Goal: Transaction & Acquisition: Subscribe to service/newsletter

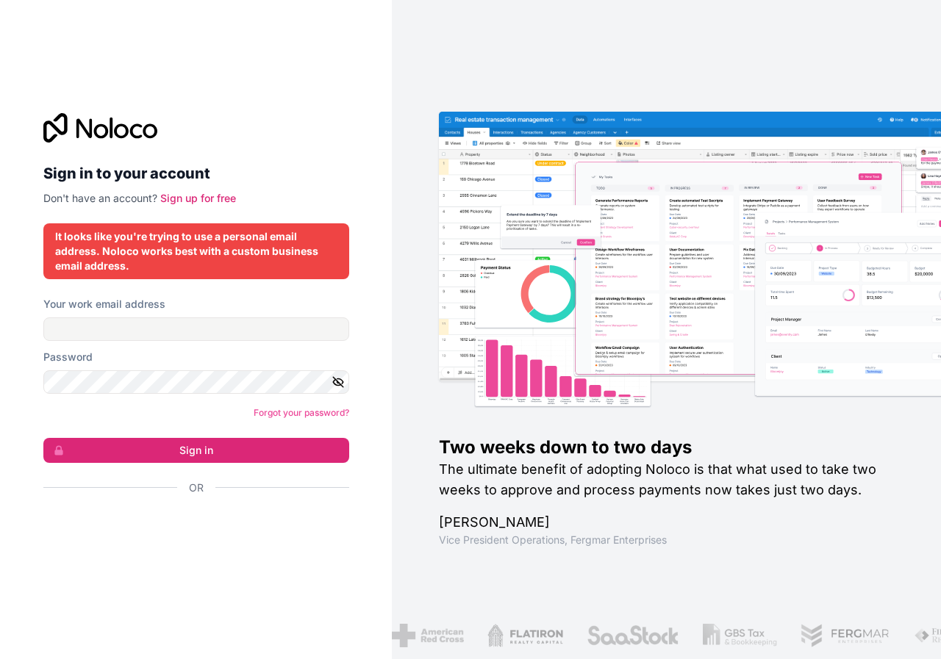
click at [215, 191] on p "Don't have an account? Sign up for free" at bounding box center [196, 198] width 306 height 15
click at [217, 195] on link "Sign up for free" at bounding box center [198, 198] width 76 height 12
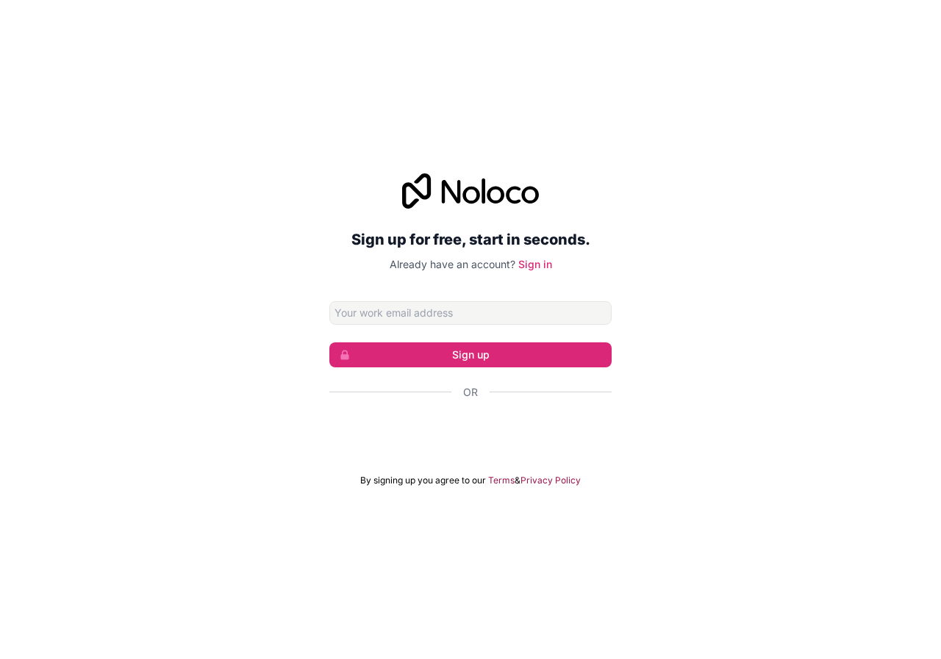
click at [403, 311] on input "Email address" at bounding box center [470, 313] width 282 height 24
type input "[EMAIL_ADDRESS][DOMAIN_NAME]"
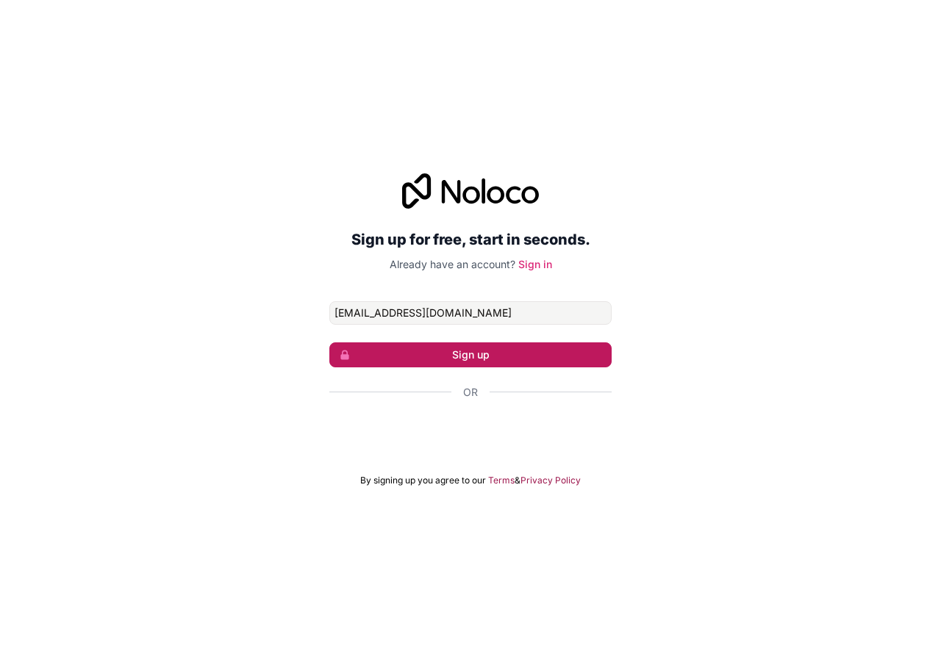
click at [478, 350] on button "Sign up" at bounding box center [470, 354] width 282 height 25
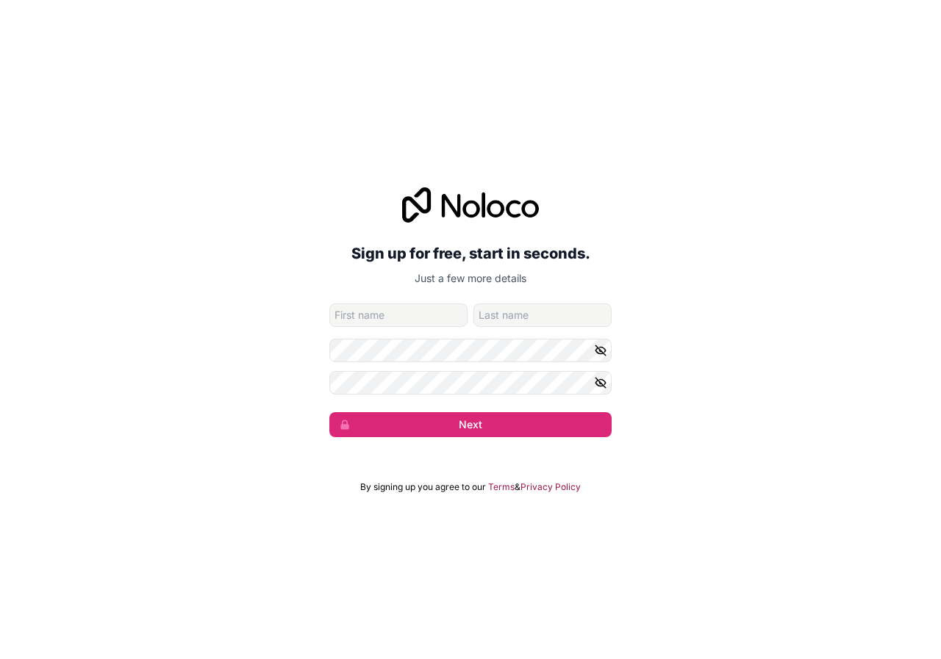
click at [365, 317] on input "given-name" at bounding box center [398, 316] width 138 height 24
type input "[PERSON_NAME]"
type input "Jawara"
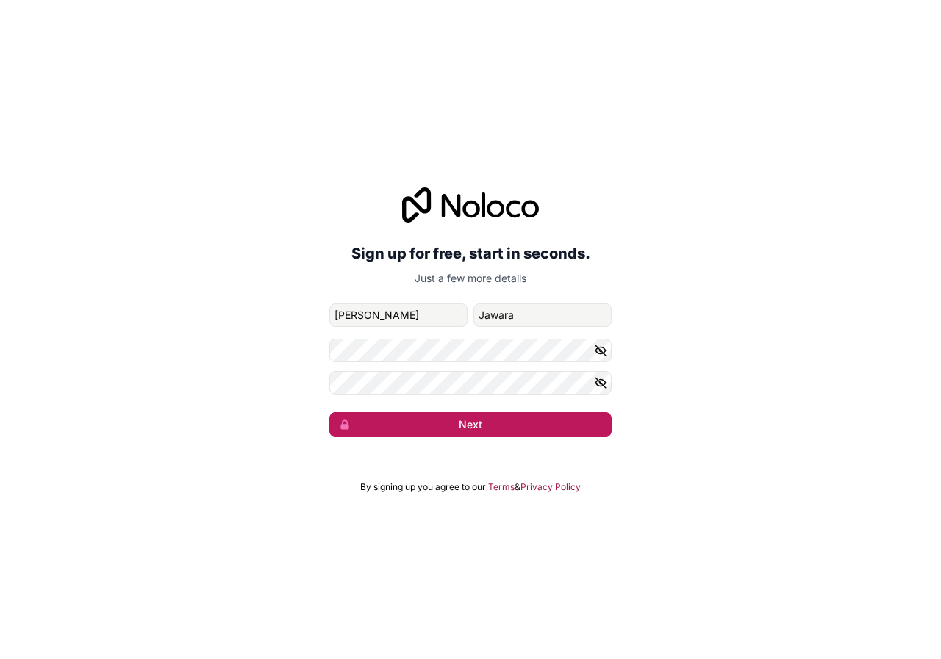
click at [463, 417] on button "Next" at bounding box center [470, 424] width 282 height 25
click at [603, 350] on icon "button" at bounding box center [600, 350] width 13 height 13
click at [600, 376] on icon "button" at bounding box center [600, 382] width 13 height 13
click at [479, 426] on button "Next" at bounding box center [470, 424] width 282 height 25
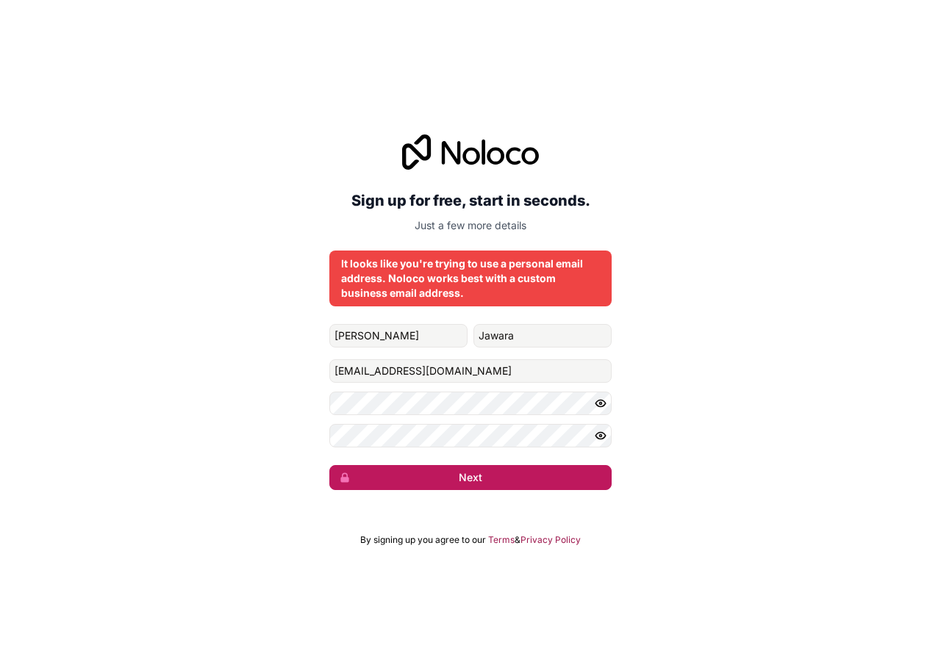
click at [462, 475] on button "Next" at bounding box center [470, 477] width 282 height 25
click at [459, 478] on button "Next" at bounding box center [470, 477] width 282 height 25
